Goal: Information Seeking & Learning: Learn about a topic

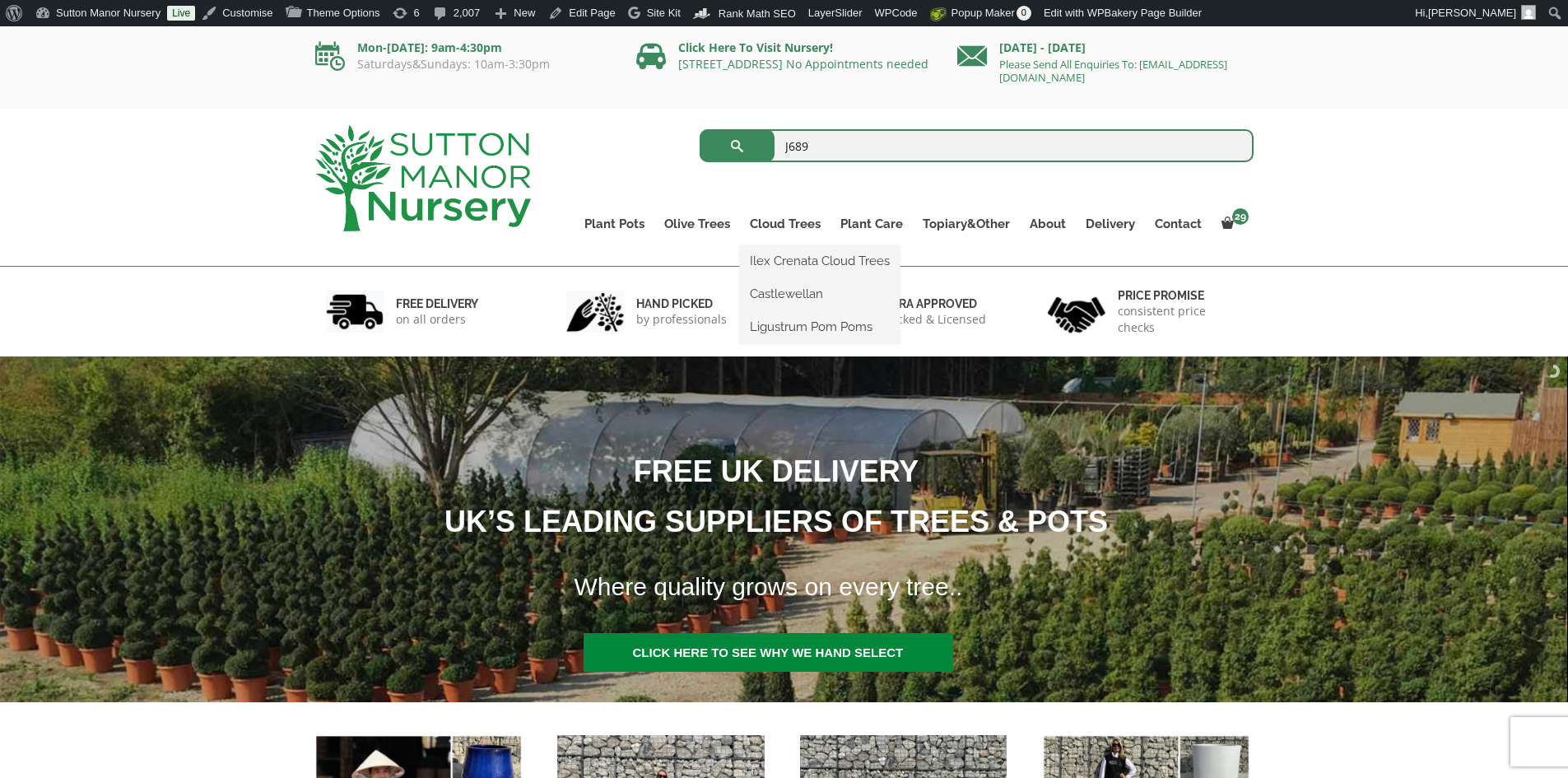
type input "J689"
click at [699, 129] on button "submit" at bounding box center [737, 146] width 75 height 33
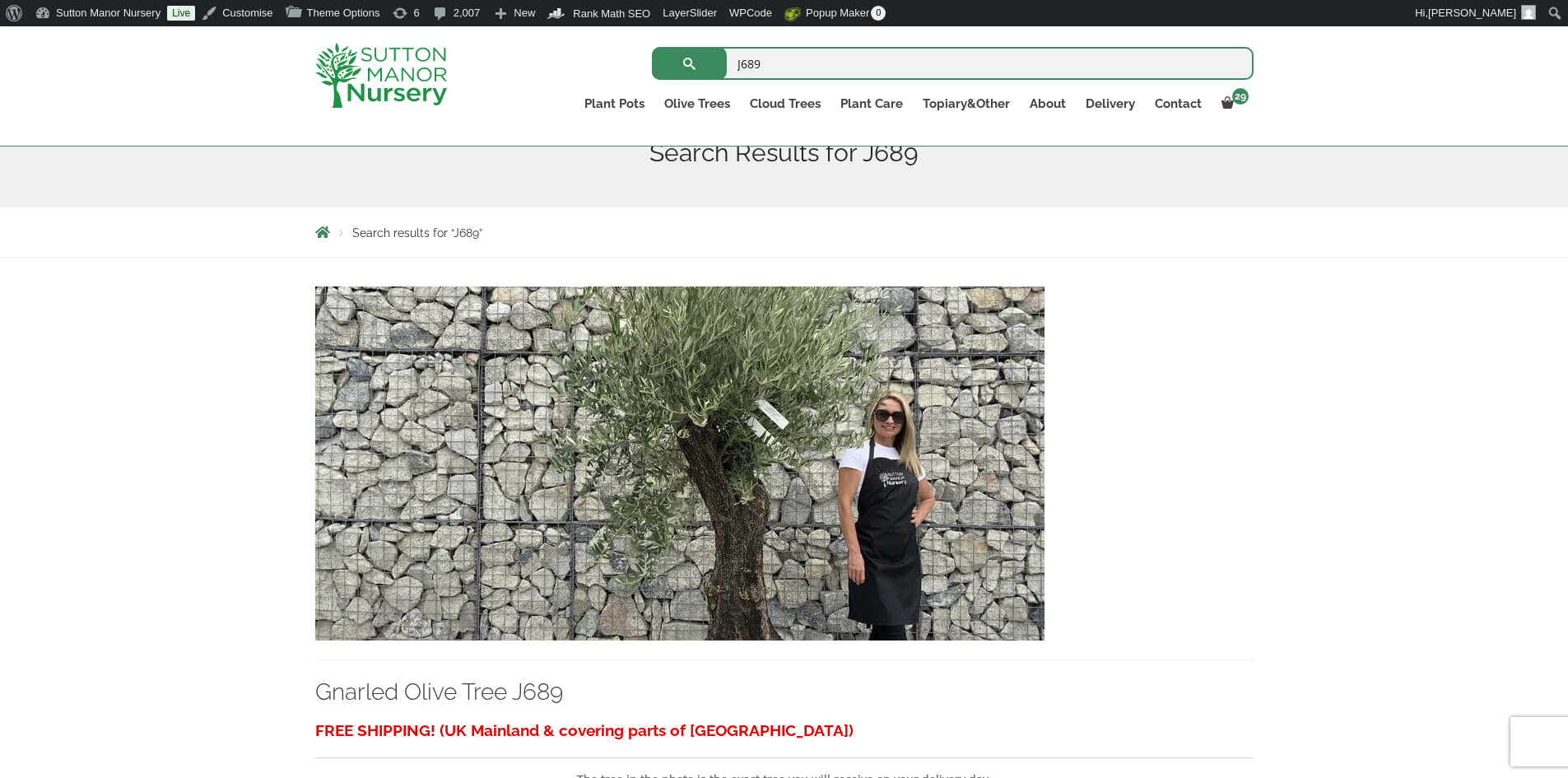
scroll to position [330, 0]
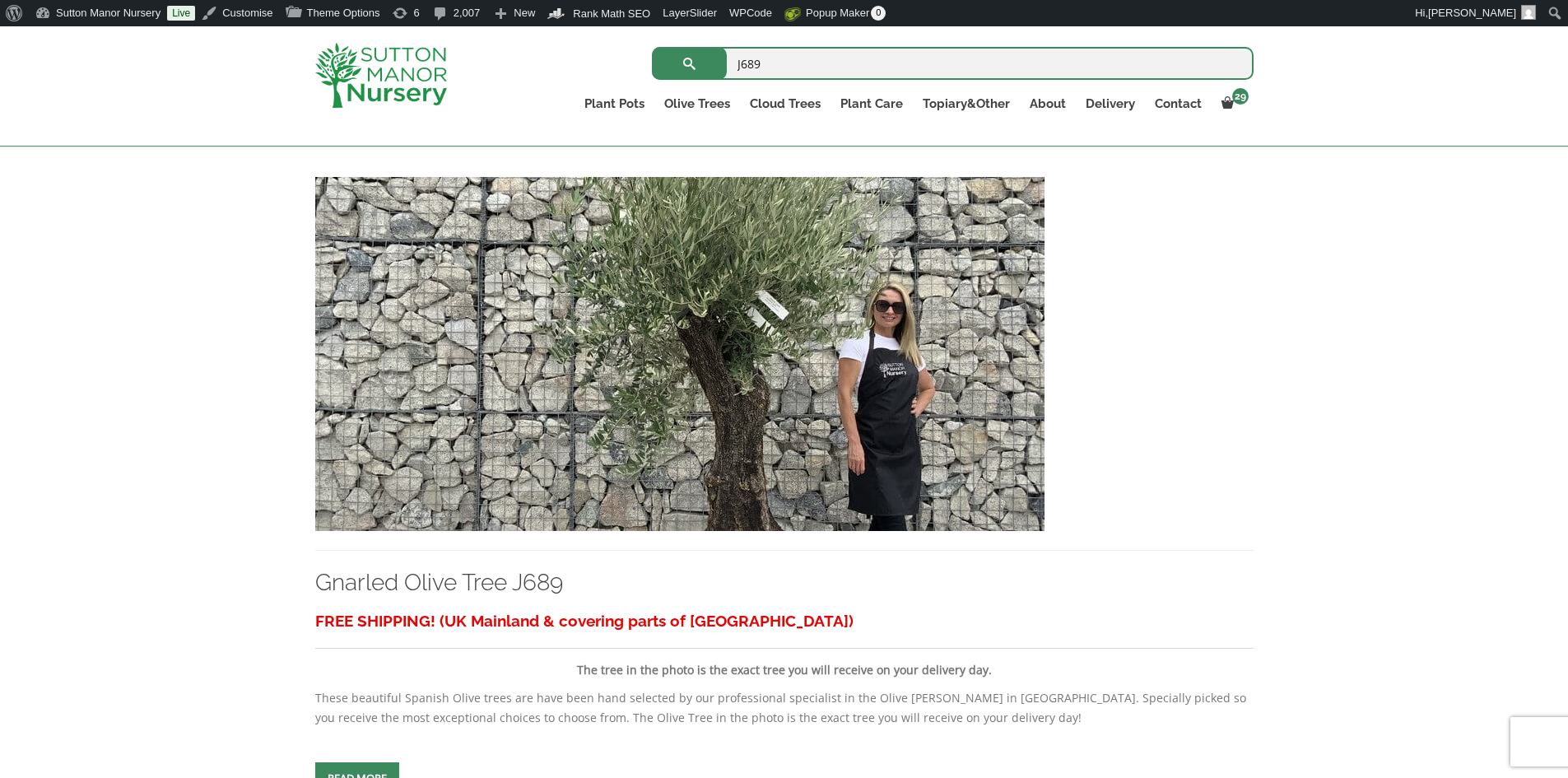
click at [725, 393] on img at bounding box center [679, 354] width 729 height 354
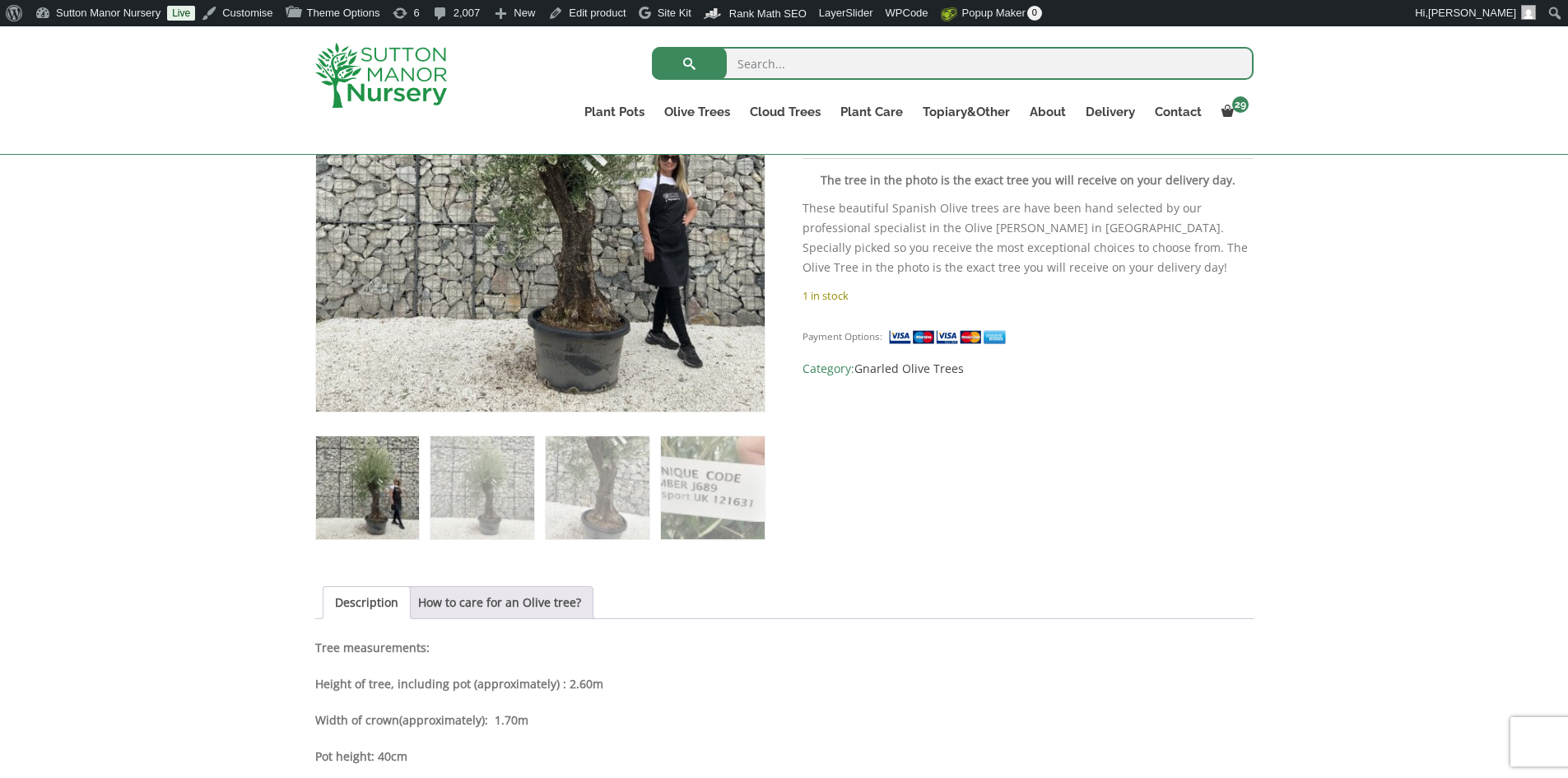
scroll to position [576, 0]
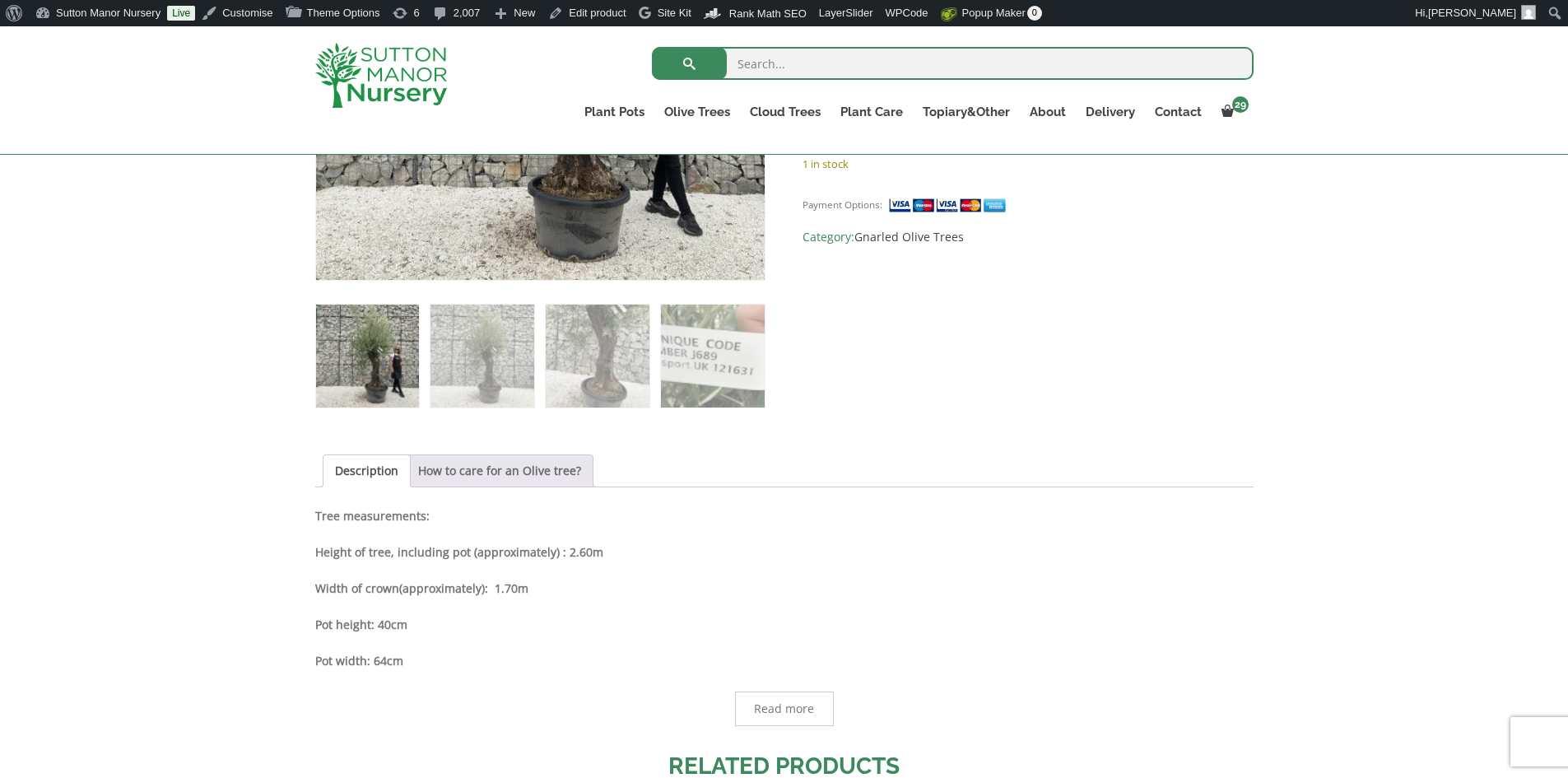
click at [435, 473] on link "How to care for an Olive tree?" at bounding box center [499, 470] width 163 height 32
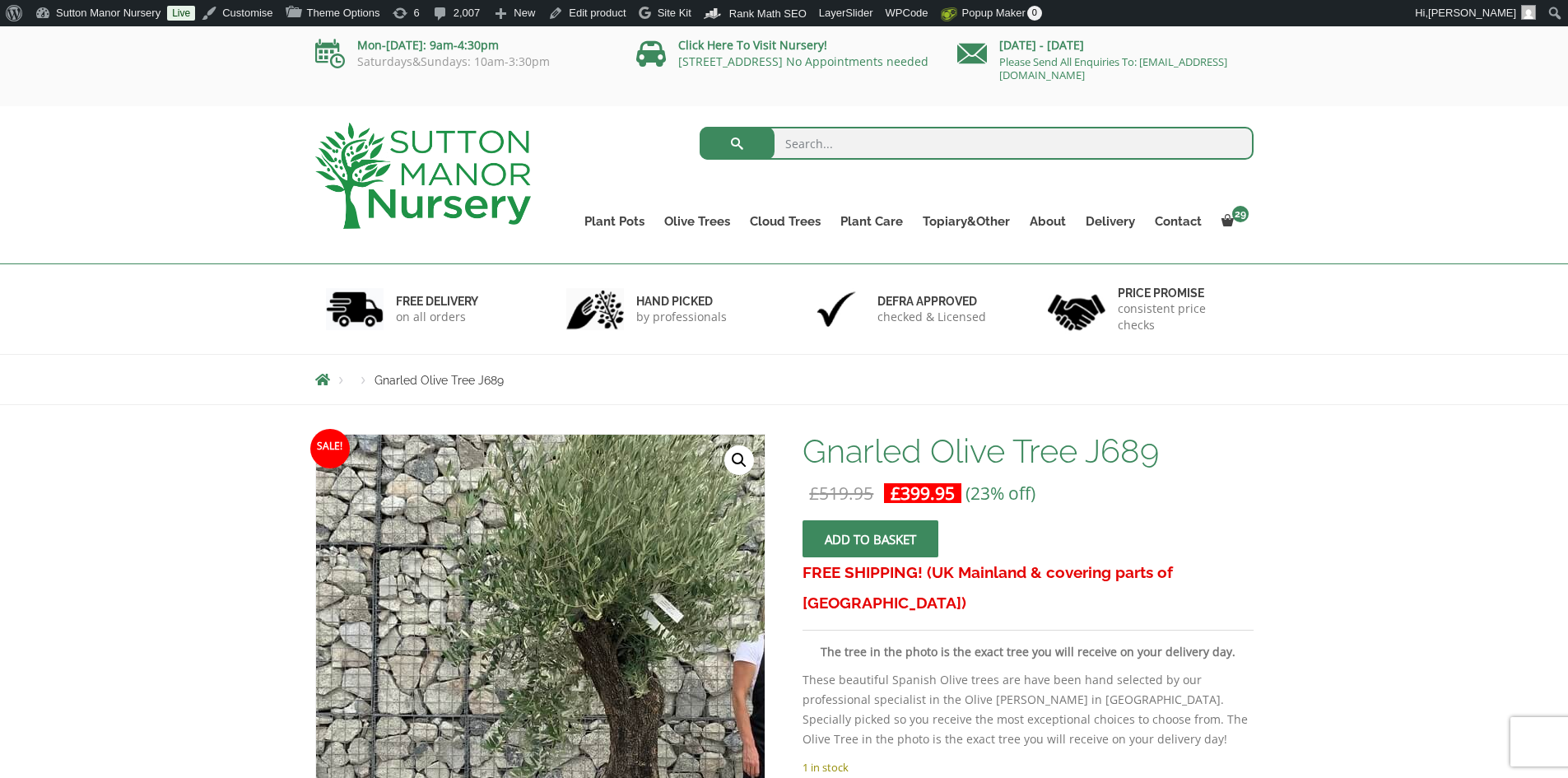
scroll to position [0, 0]
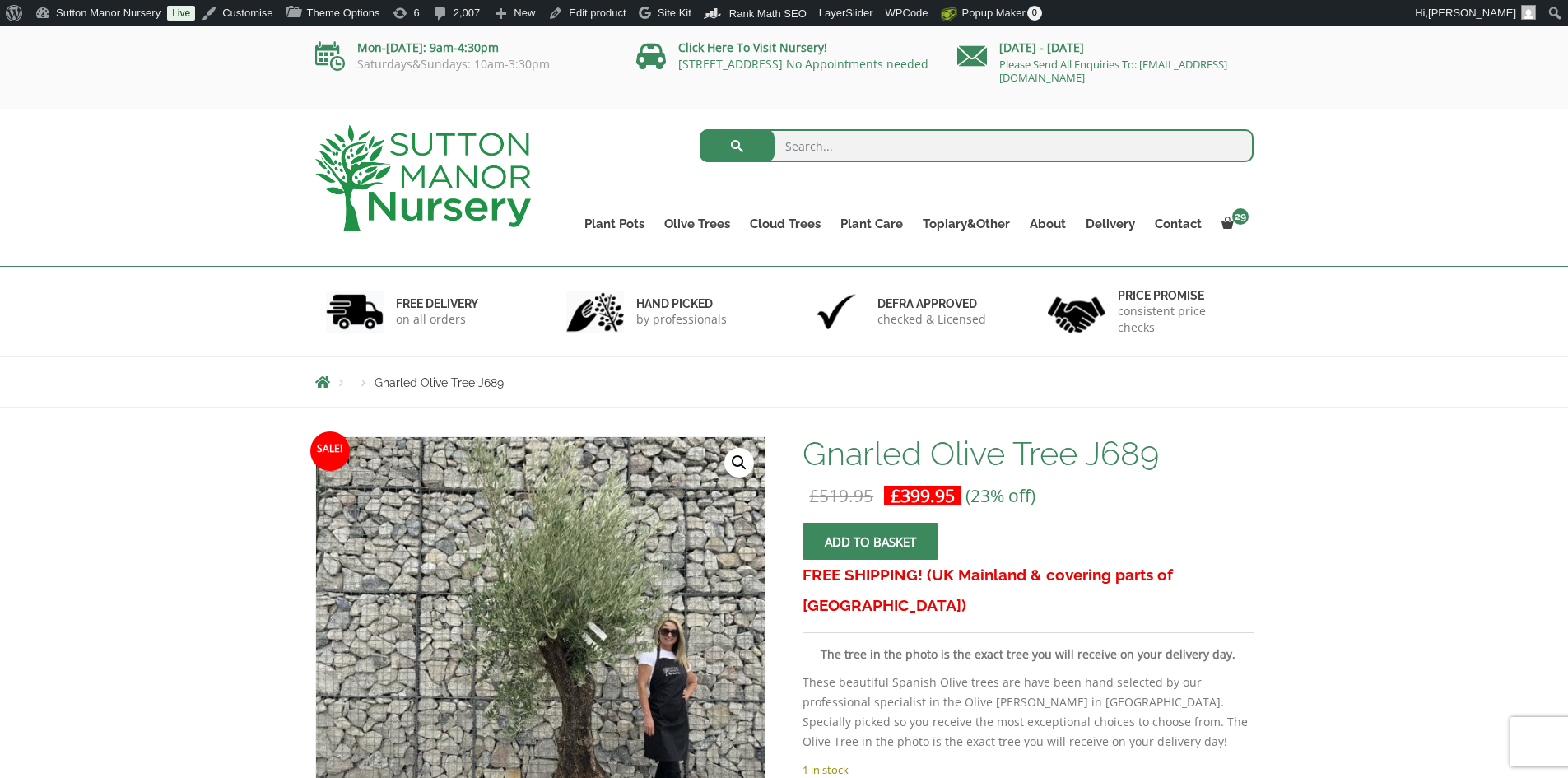
click at [496, 170] on img at bounding box center [422, 178] width 216 height 106
